Goal: Navigation & Orientation: Find specific page/section

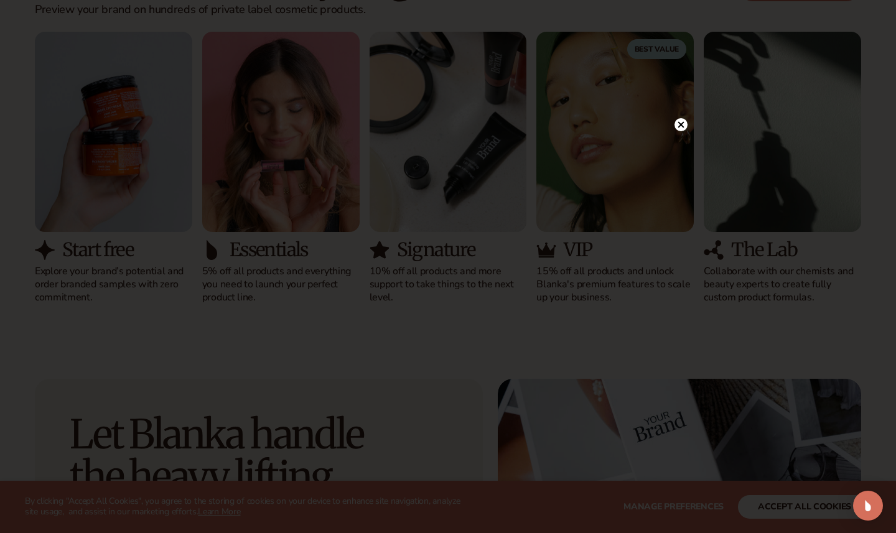
scroll to position [1203, 0]
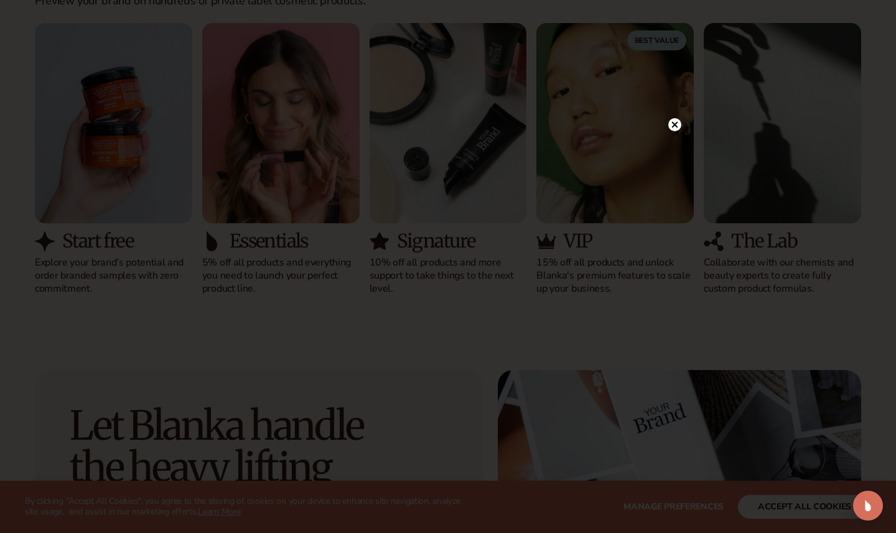
click at [676, 126] on icon at bounding box center [675, 125] width 6 height 6
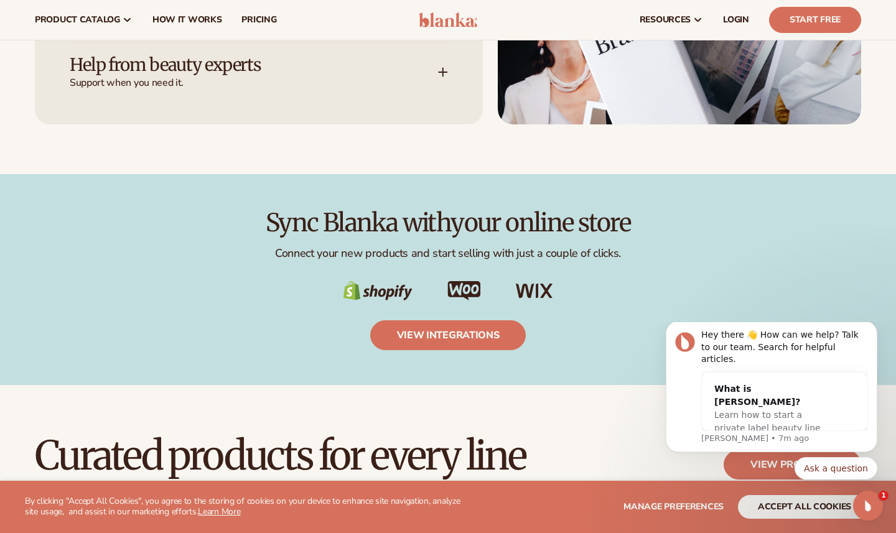
scroll to position [1891, 0]
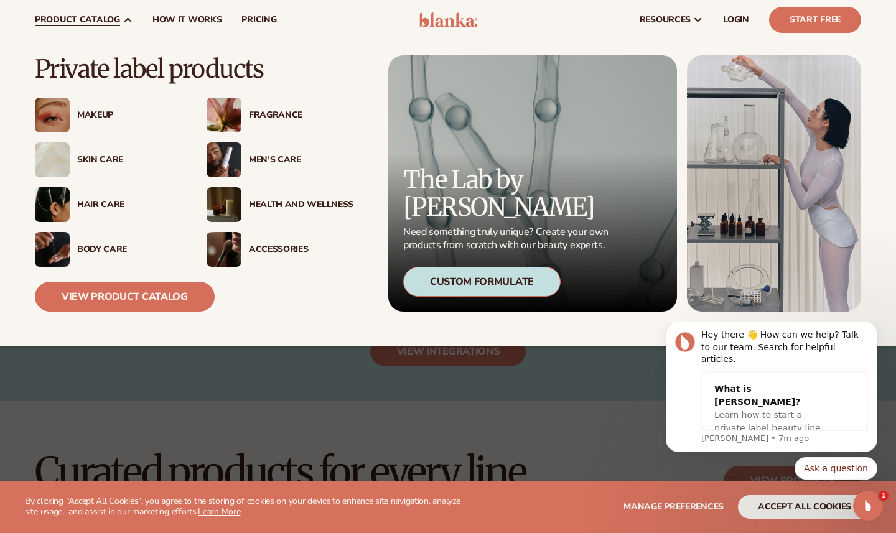
click at [97, 155] on div "Skin Care" at bounding box center [129, 160] width 105 height 11
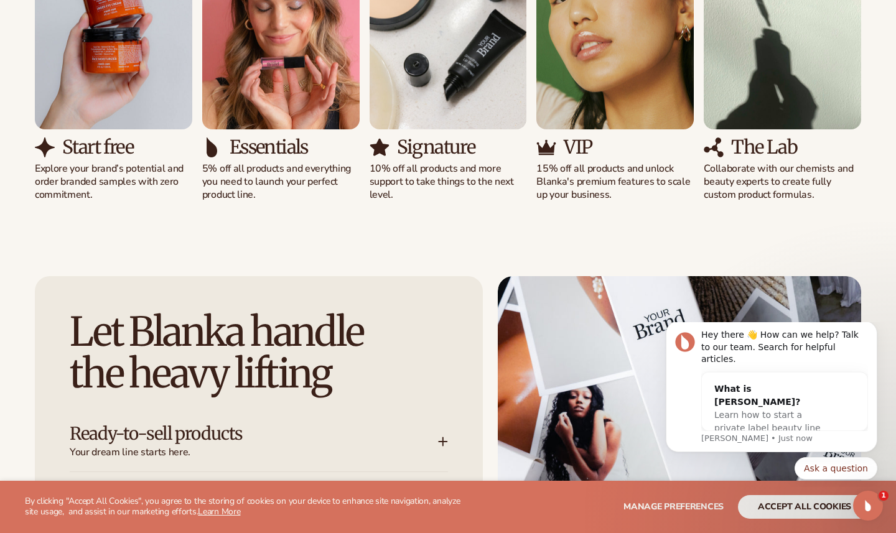
scroll to position [1251, 0]
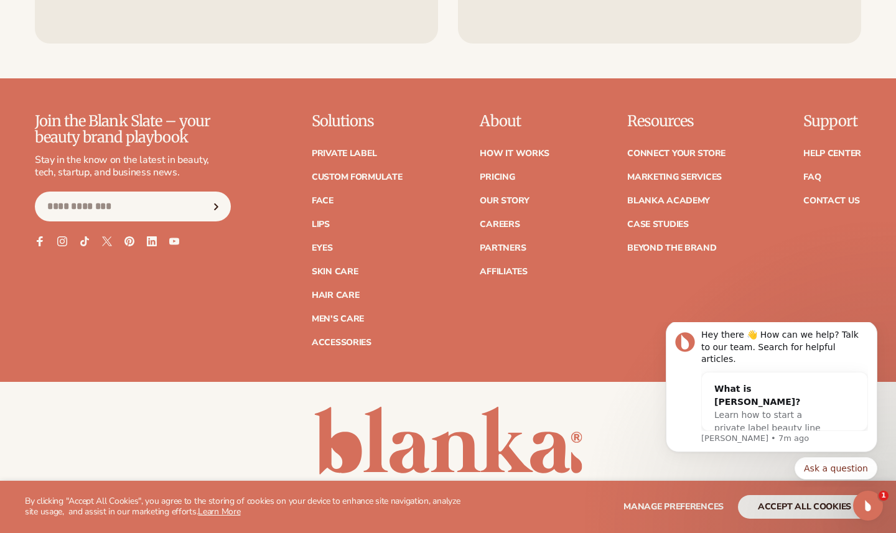
scroll to position [2218, 0]
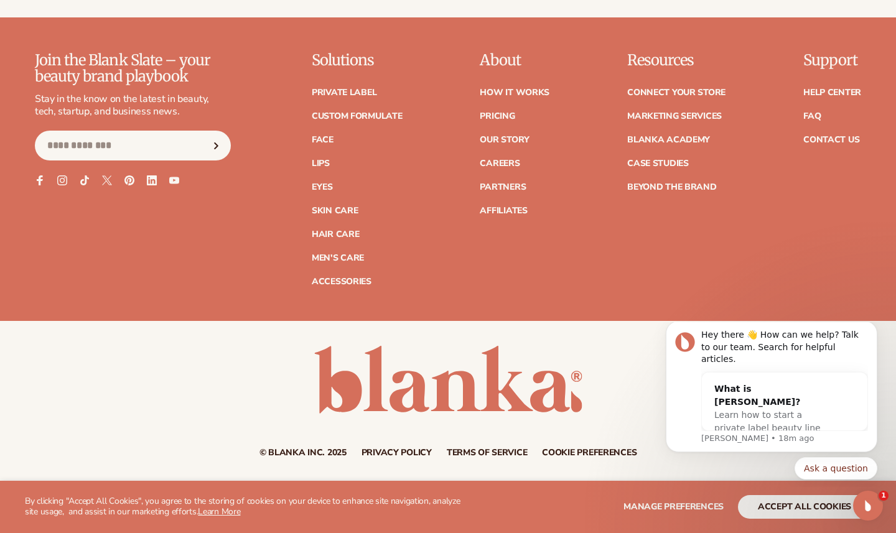
click at [609, 218] on div "Join the Blank Slate – your beauty brand playbook Stay in the know on the lates…" at bounding box center [448, 169] width 827 height 234
